Goal: Task Accomplishment & Management: Complete application form

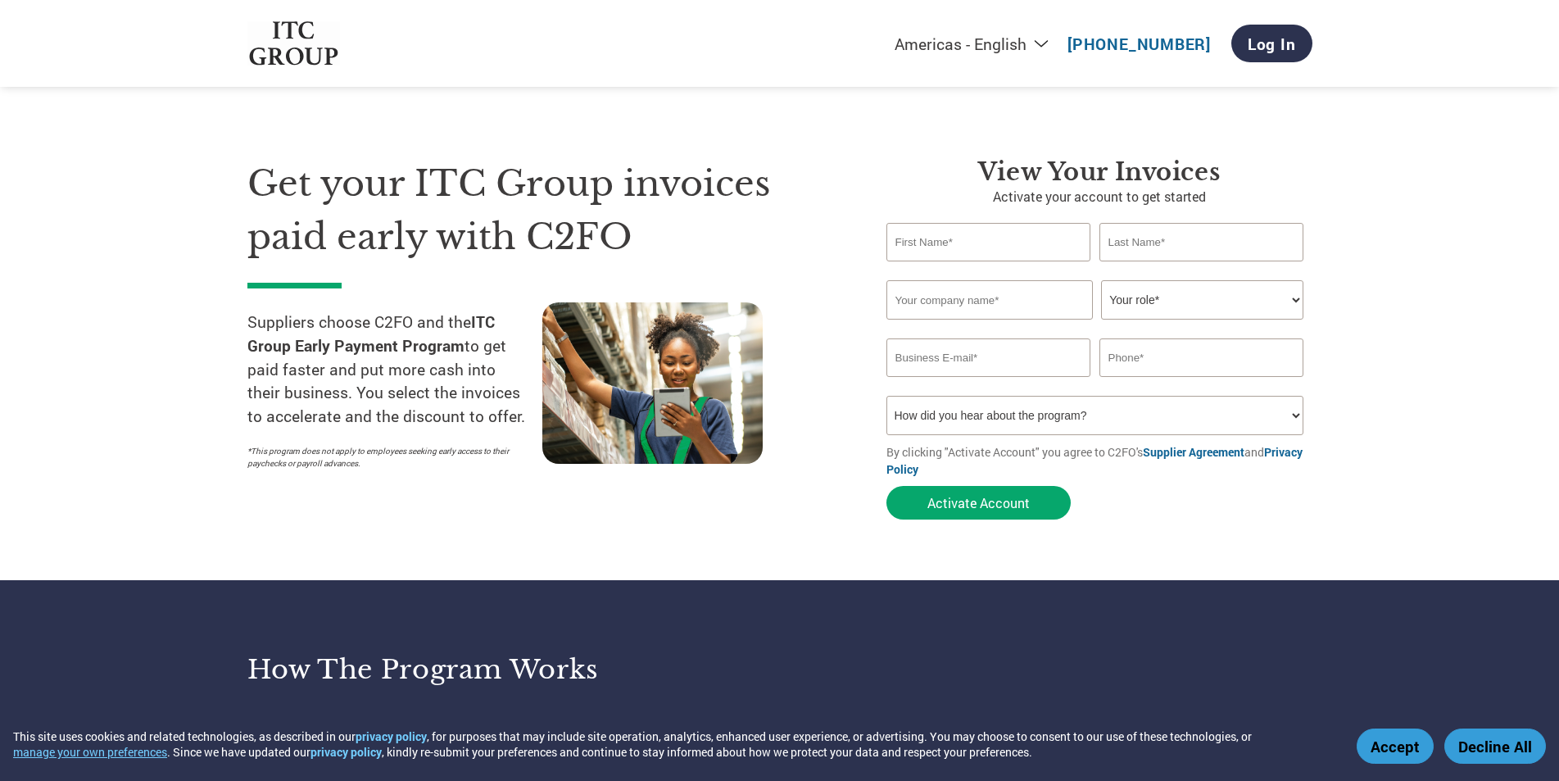
click at [984, 254] on input "text" at bounding box center [989, 242] width 205 height 39
type input "[PERSON_NAME]"
type input "Zami"
type input "MZ ENTERPRISES"
type input "[EMAIL_ADDRESS][DOMAIN_NAME]"
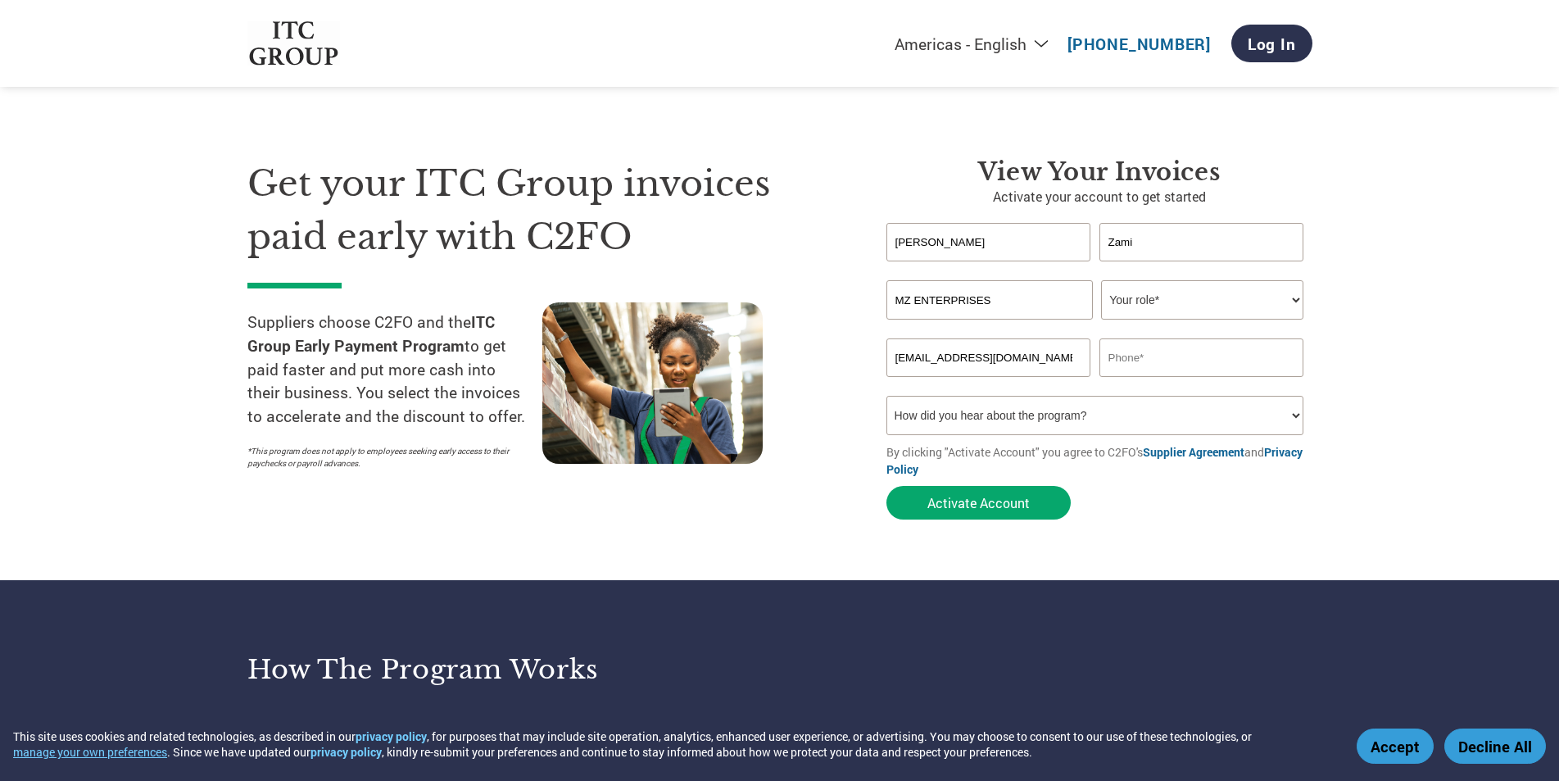
type input "09997147249"
click at [1064, 427] on select "How did you hear about the program? Received a letter Email Social Media Online…" at bounding box center [1096, 415] width 418 height 39
select select "Email"
click at [887, 397] on select "How did you hear about the program? Received a letter Email Social Media Online…" at bounding box center [1096, 415] width 418 height 39
click at [964, 501] on button "Activate Account" at bounding box center [979, 503] width 184 height 34
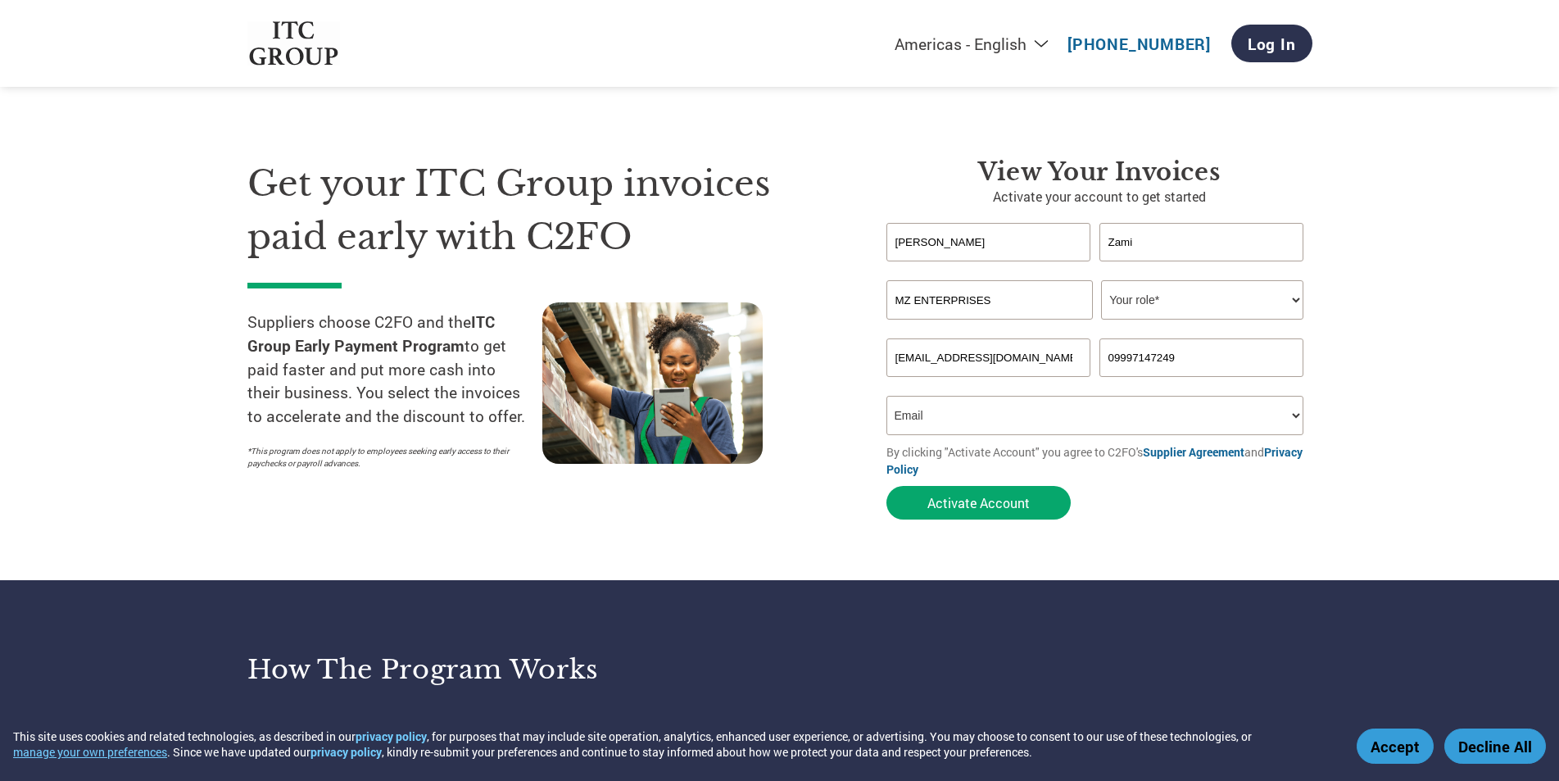
click at [1351, 288] on section "Get your ITC Group invoices paid early with C2FO Suppliers choose C2FO and the …" at bounding box center [779, 323] width 1559 height 515
click at [1290, 296] on select "Your role* CFO Controller Credit Manager Finance Director Treasurer CEO Preside…" at bounding box center [1202, 299] width 202 height 39
select select "OWNER_FOUNDER"
click at [1101, 281] on select "Your role* CFO Controller Credit Manager Finance Director Treasurer CEO Preside…" at bounding box center [1202, 299] width 202 height 39
click at [1003, 509] on button "Activate Account" at bounding box center [979, 503] width 184 height 34
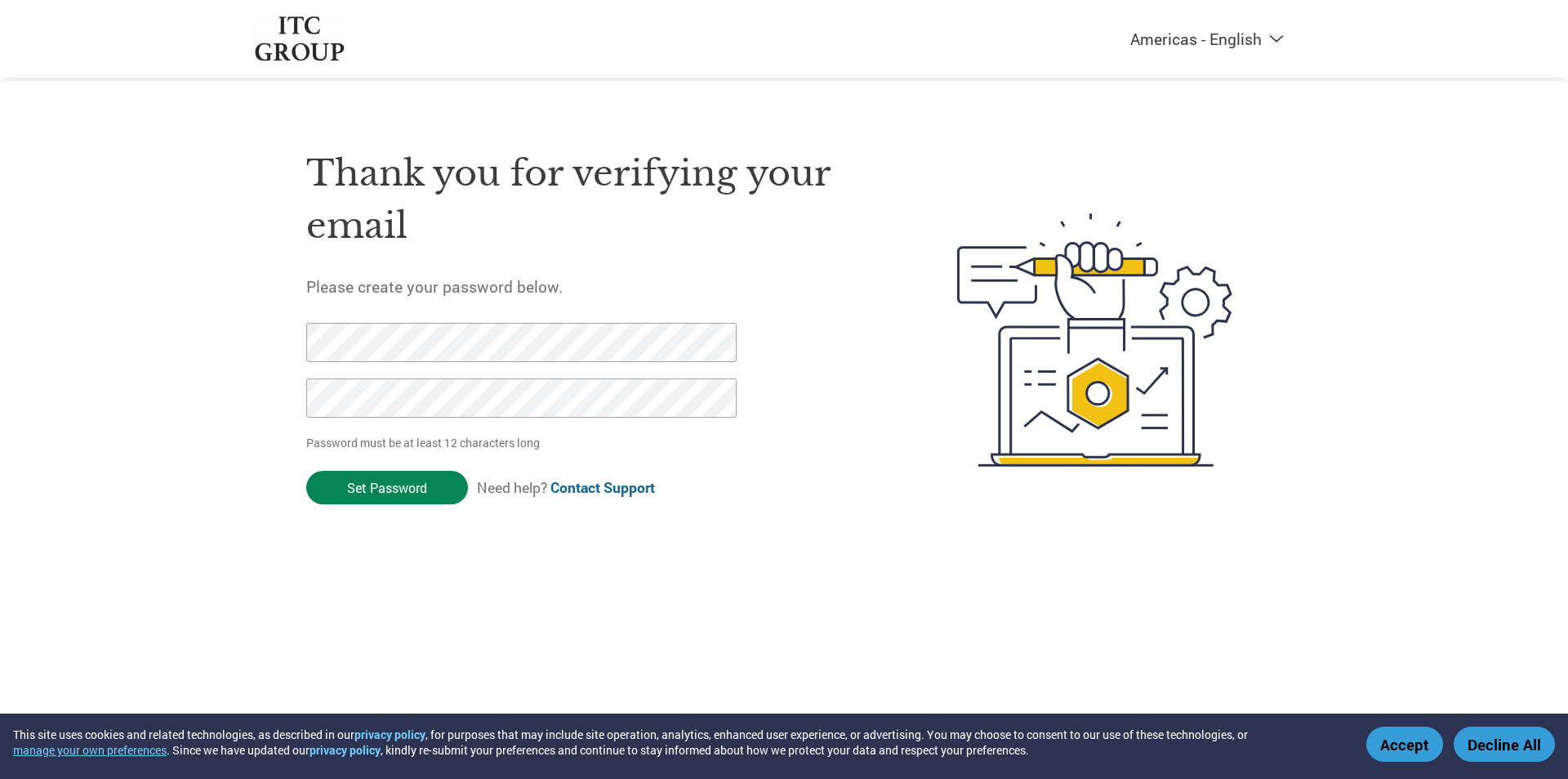
click at [405, 490] on input "Set Password" at bounding box center [387, 488] width 161 height 34
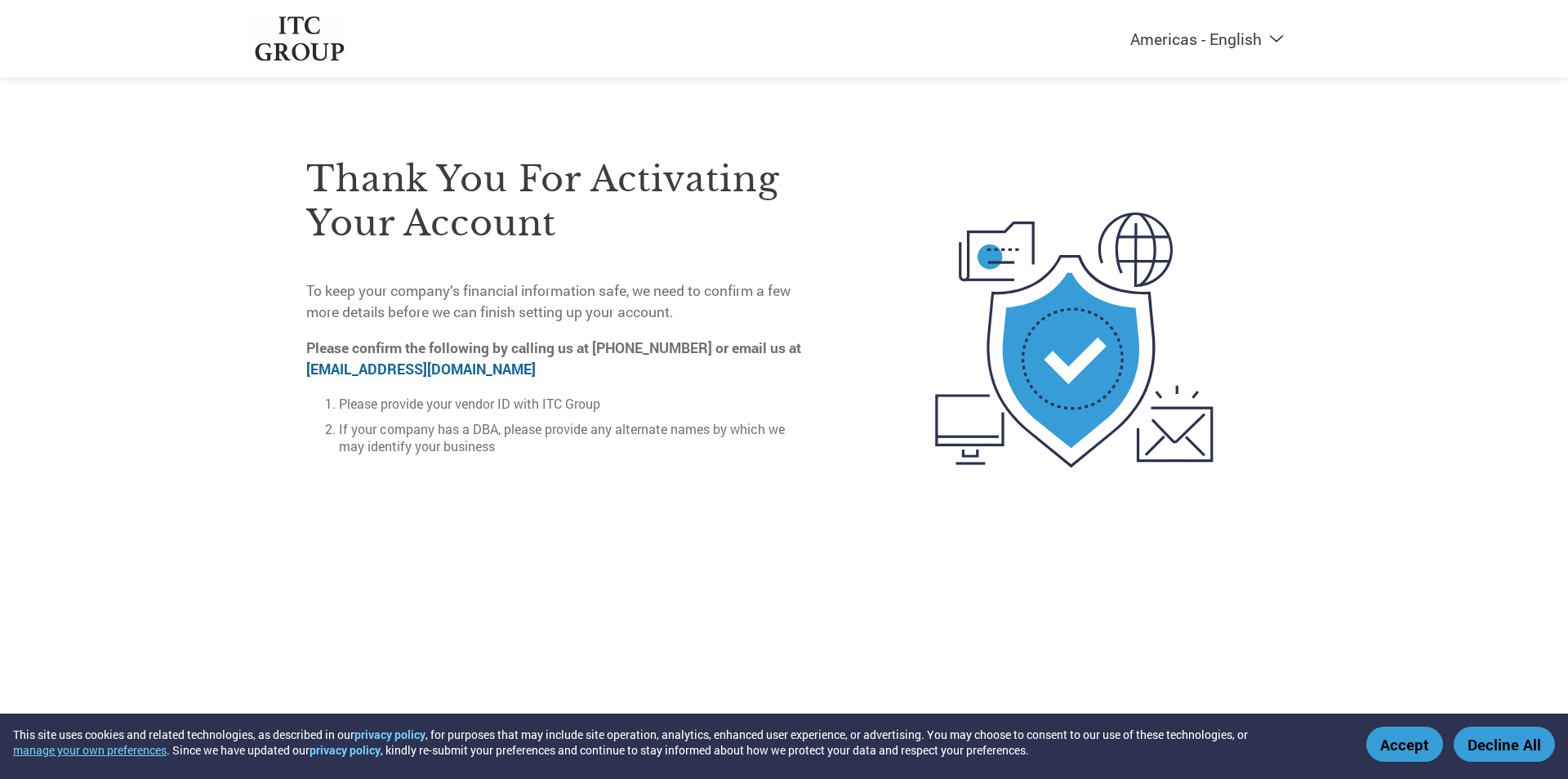
click at [1387, 740] on button "Accept" at bounding box center [1405, 743] width 77 height 35
